Goal: Task Accomplishment & Management: Use online tool/utility

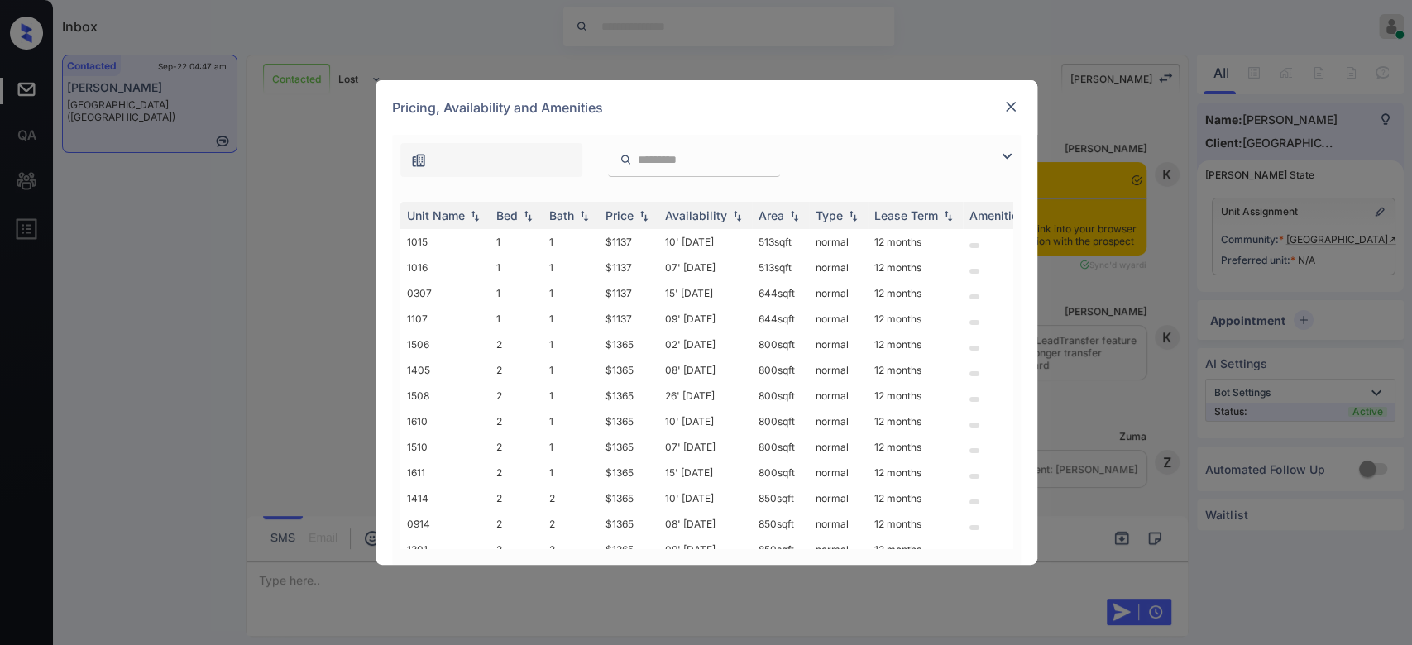
scroll to position [1754, 0]
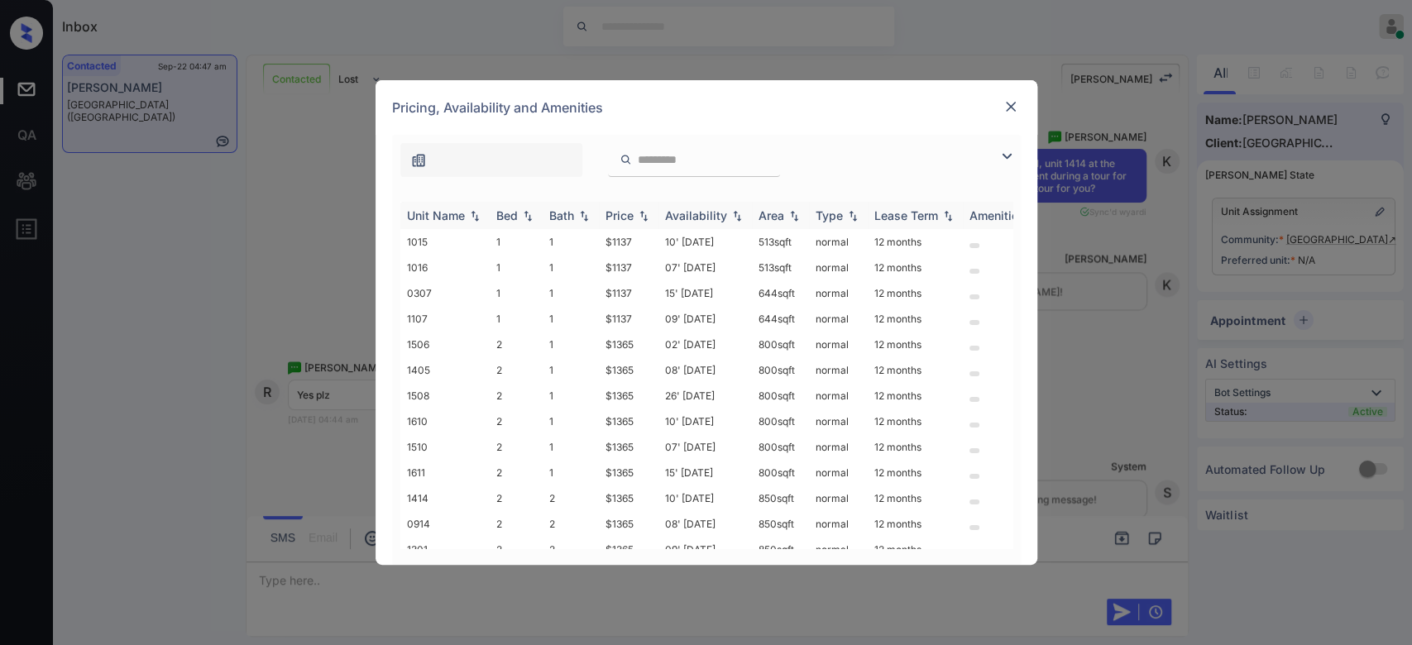
click at [638, 215] on img at bounding box center [643, 216] width 17 height 12
click at [638, 215] on img at bounding box center [643, 215] width 17 height 12
click at [636, 159] on input "search" at bounding box center [704, 160] width 136 height 14
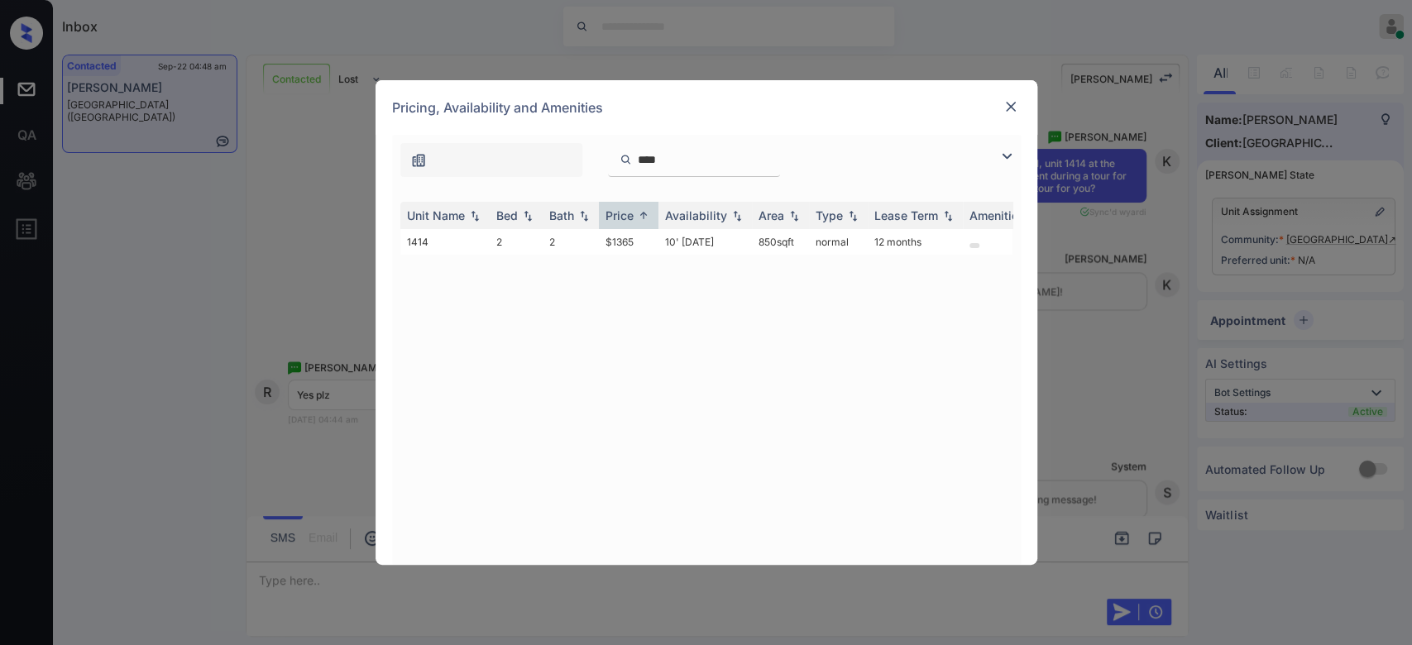
type input "****"
click at [1013, 109] on img at bounding box center [1010, 106] width 17 height 17
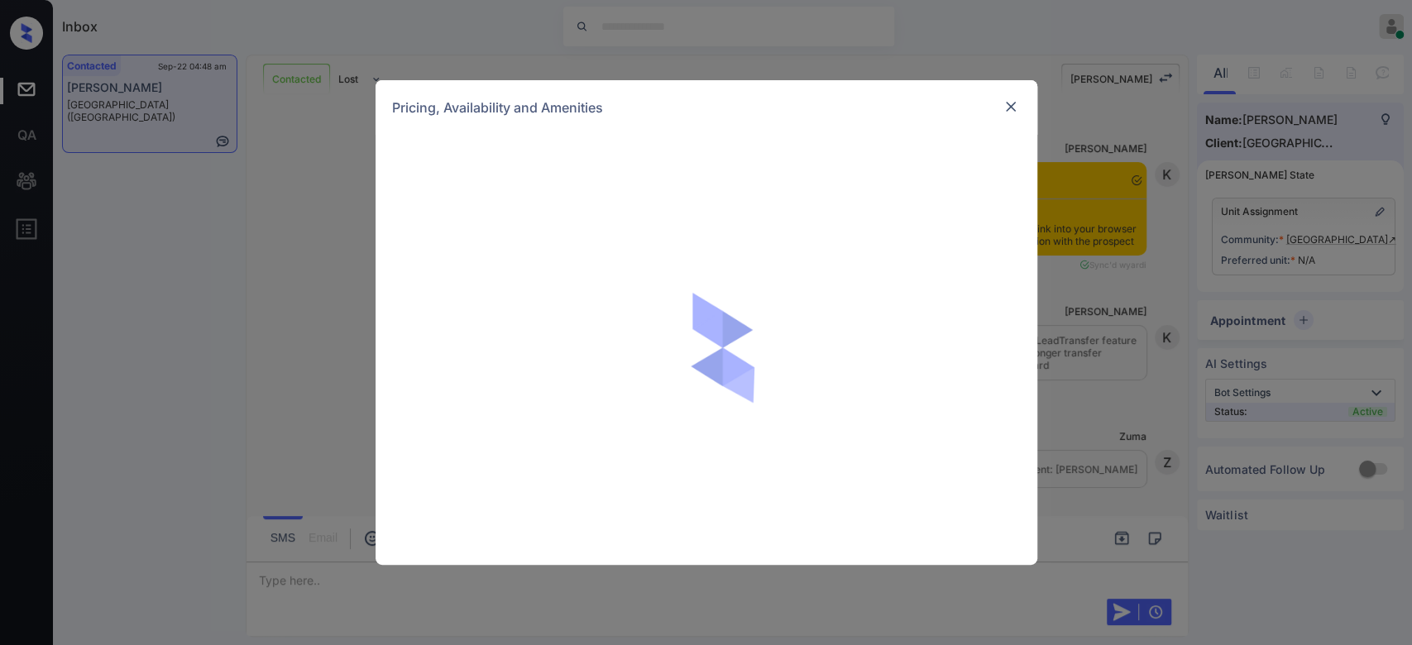
scroll to position [3620, 0]
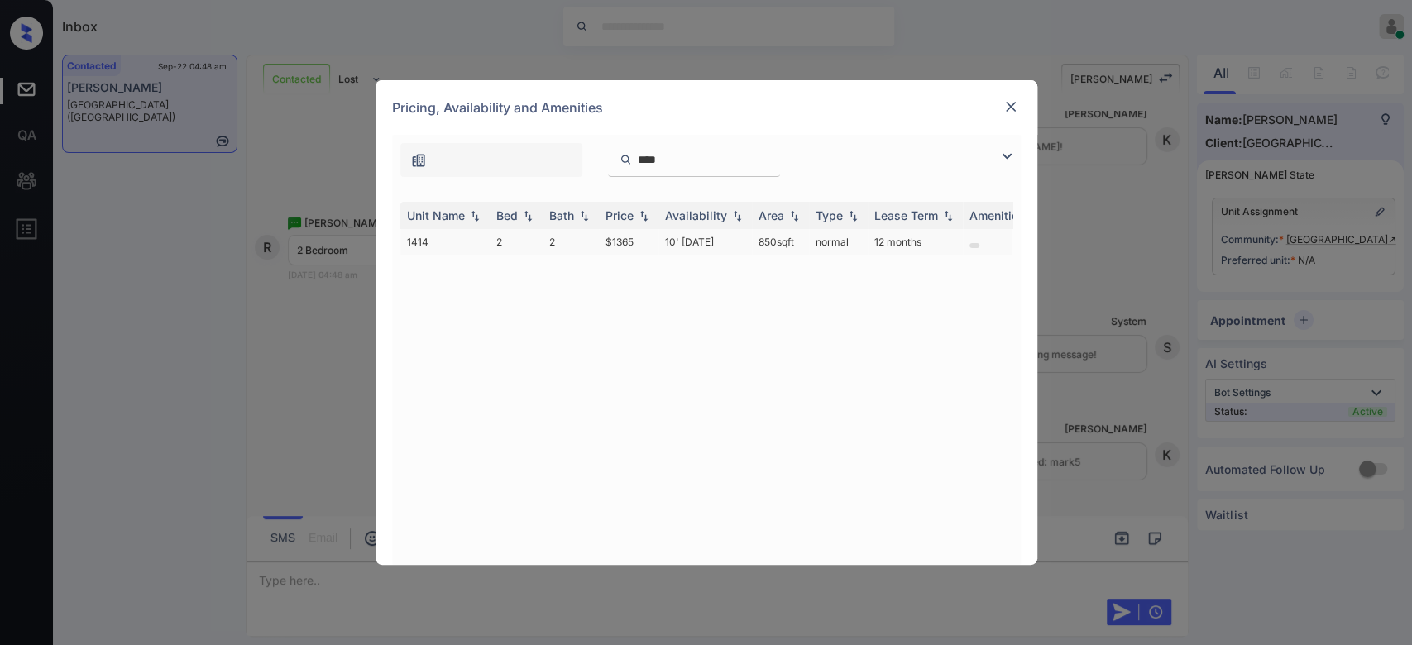
click at [675, 239] on td "10' [DATE]" at bounding box center [704, 242] width 93 height 26
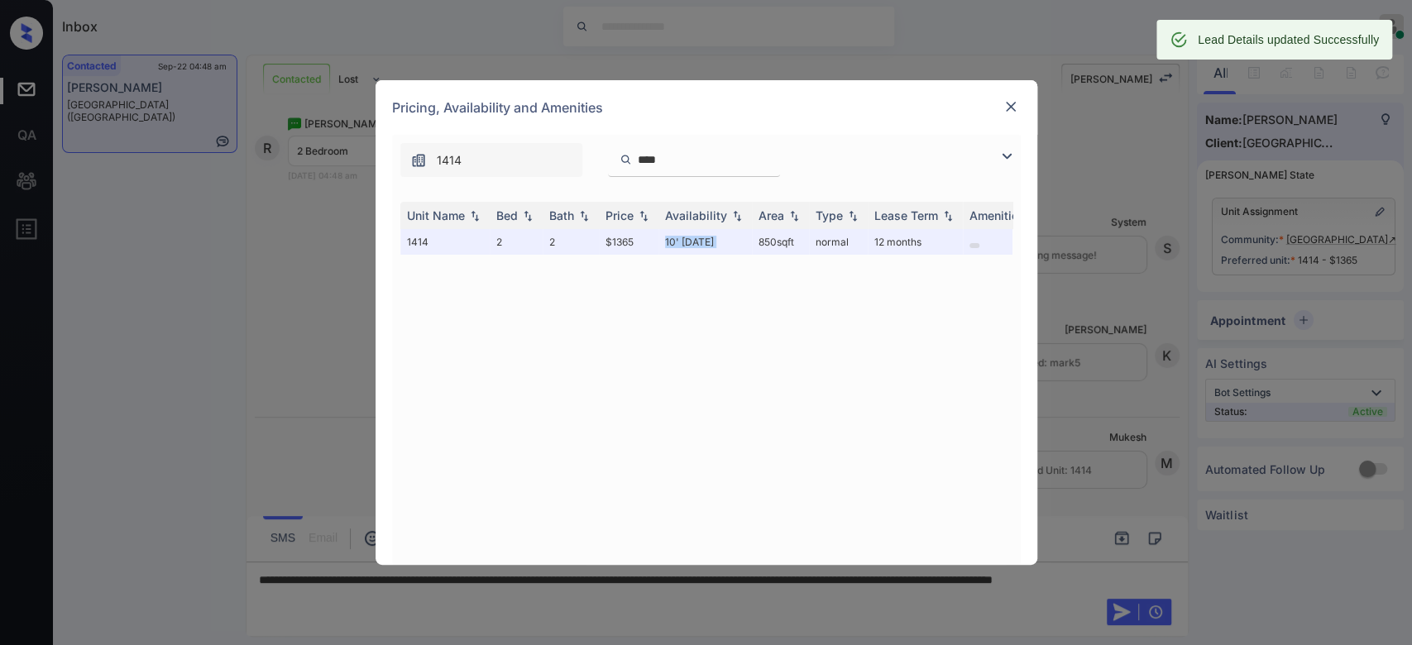
scroll to position [3728, 0]
click at [1014, 101] on img at bounding box center [1010, 106] width 17 height 17
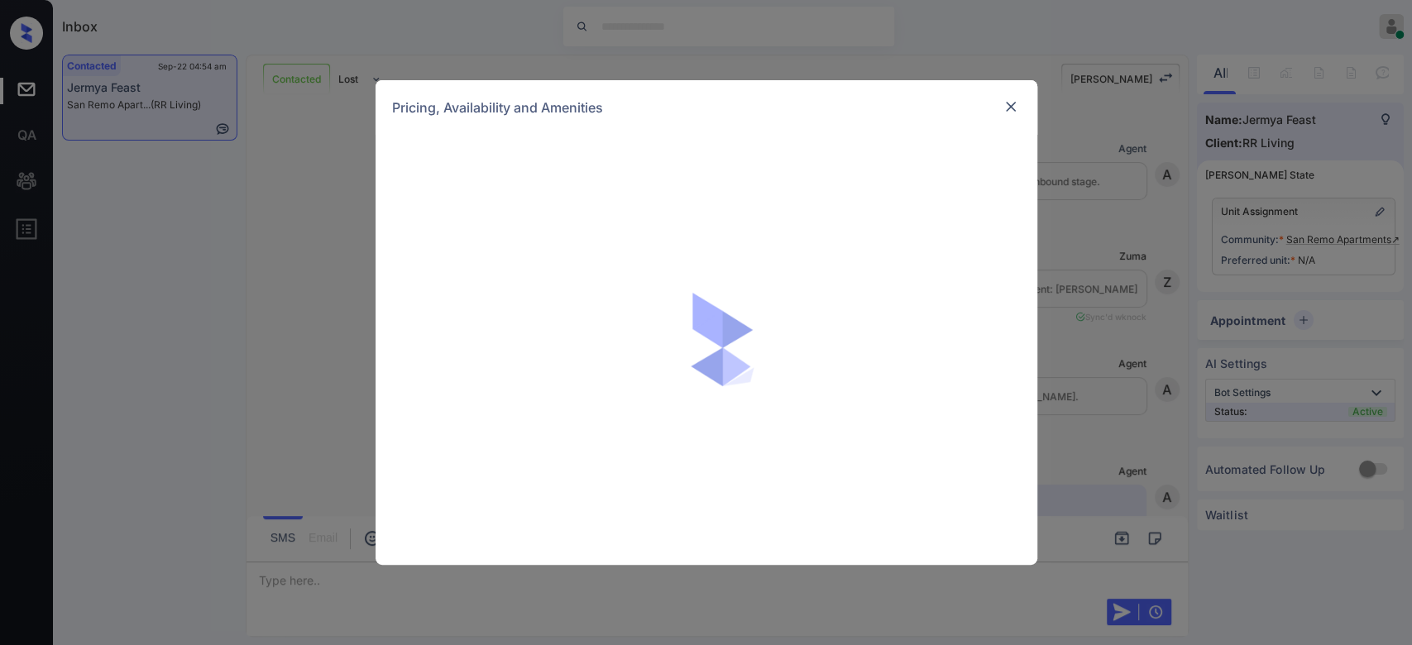
scroll to position [1685, 0]
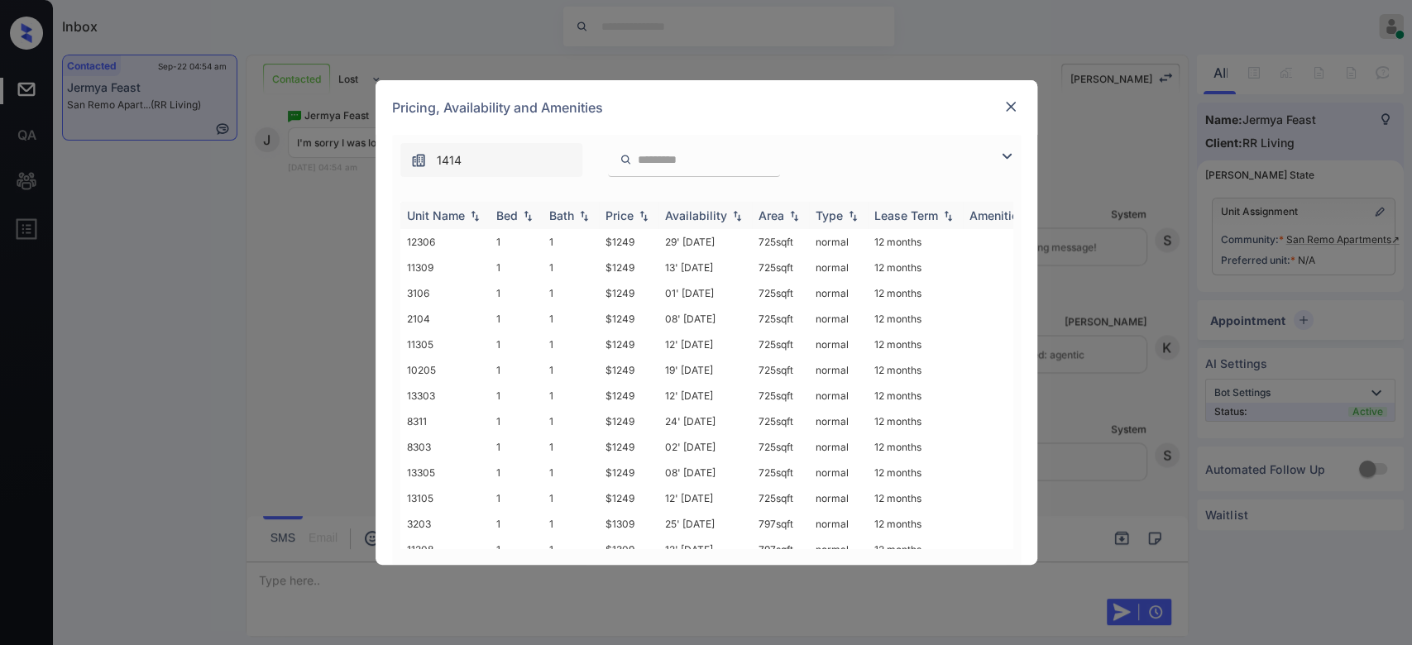
click at [628, 217] on div "Price" at bounding box center [619, 215] width 28 height 14
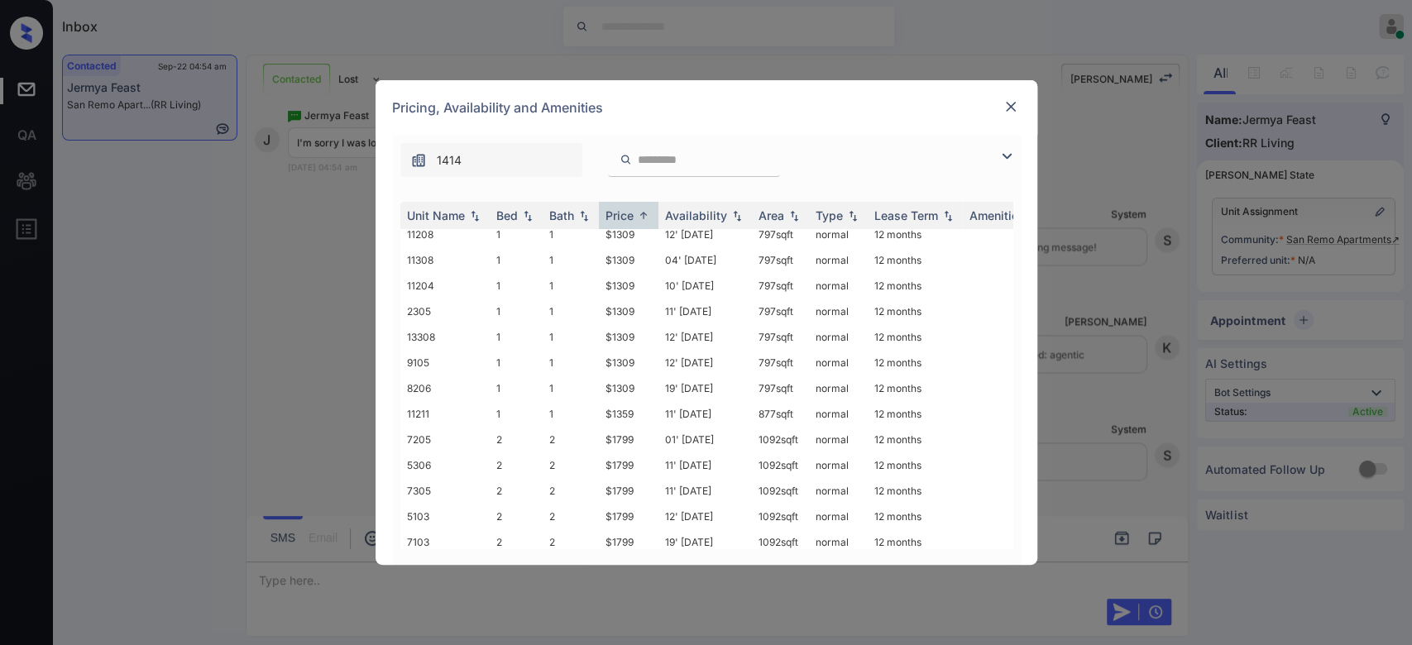
scroll to position [317, 0]
drag, startPoint x: 634, startPoint y: 423, endPoint x: 602, endPoint y: 423, distance: 31.4
click at [602, 425] on td "$1799" at bounding box center [629, 438] width 60 height 26
click at [1014, 98] on img at bounding box center [1010, 106] width 17 height 17
